Goal: Check status: Check status

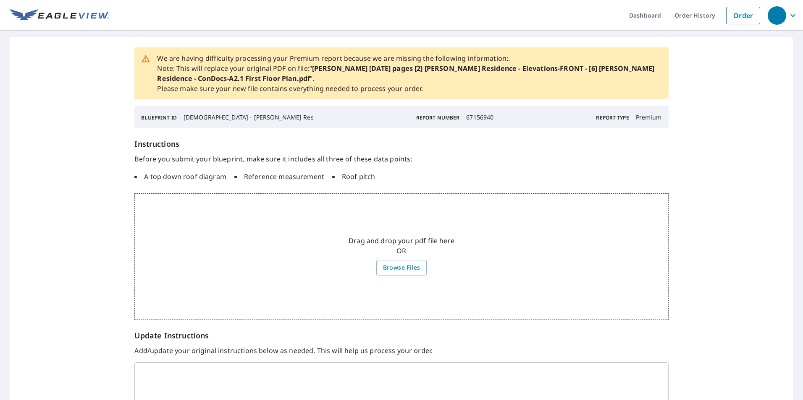
drag, startPoint x: 311, startPoint y: 238, endPoint x: 283, endPoint y: 219, distance: 34.1
click at [283, 220] on div "Drag and drop your pdf file here OR Browse Files" at bounding box center [401, 257] width 534 height 127
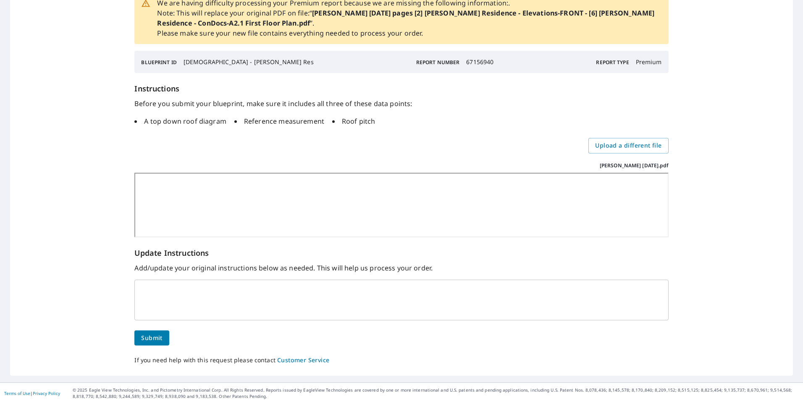
scroll to position [81, 0]
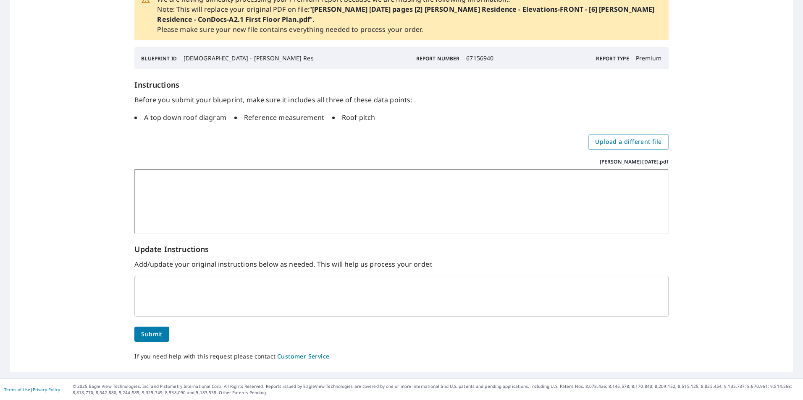
click at [158, 333] on span "Submit" at bounding box center [151, 335] width 21 height 10
click at [148, 333] on span "Submit" at bounding box center [151, 335] width 21 height 10
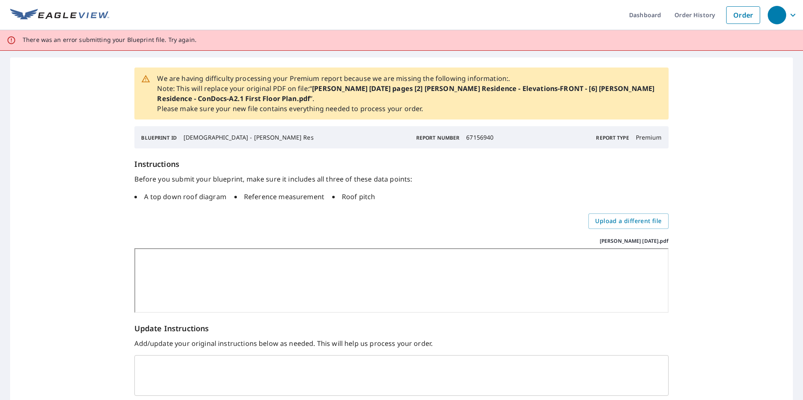
scroll to position [0, 0]
click at [675, 16] on link "Order History" at bounding box center [694, 15] width 54 height 31
